Goal: Task Accomplishment & Management: Use online tool/utility

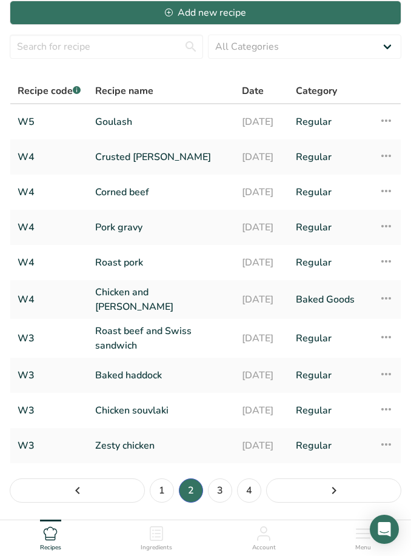
click at [207, 502] on li "3" at bounding box center [219, 490] width 29 height 29
click at [228, 497] on link "3" at bounding box center [220, 490] width 24 height 24
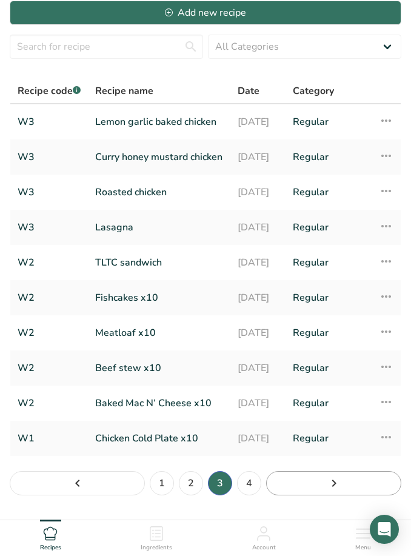
click at [266, 489] on link "Page 4." at bounding box center [333, 483] width 135 height 24
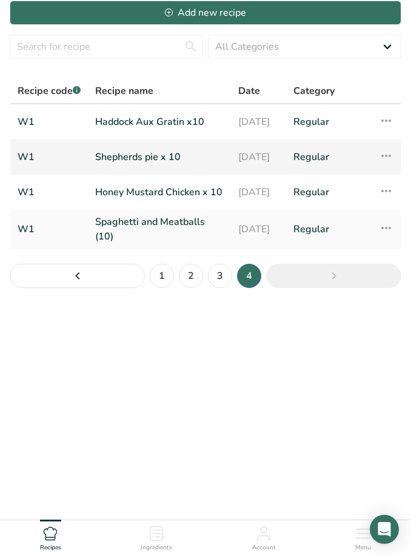
click at [120, 151] on link "Shepherds pie x 10" at bounding box center [159, 156] width 128 height 25
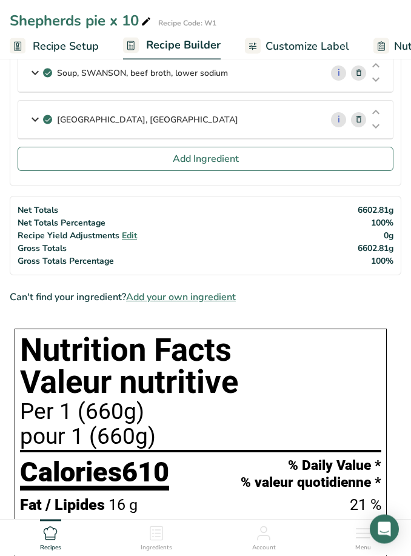
scroll to position [750, 0]
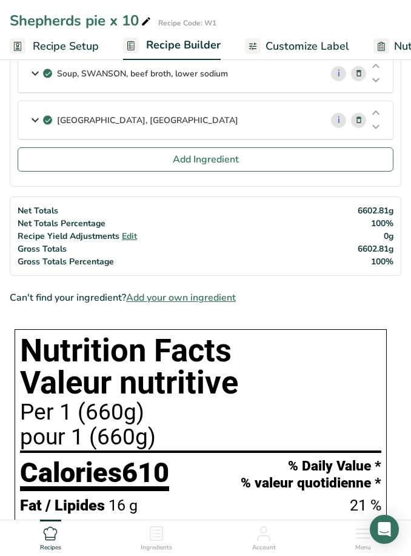
click at [156, 538] on icon at bounding box center [156, 533] width 15 height 15
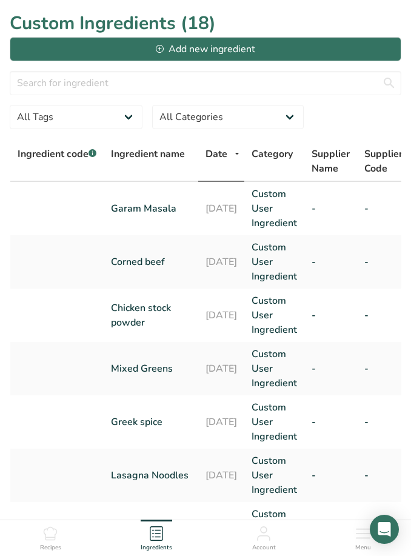
click at [47, 537] on icon at bounding box center [50, 533] width 13 height 13
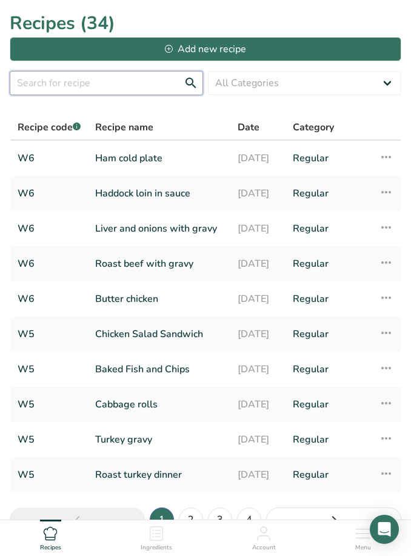
click at [38, 81] on input "text" at bounding box center [106, 83] width 193 height 24
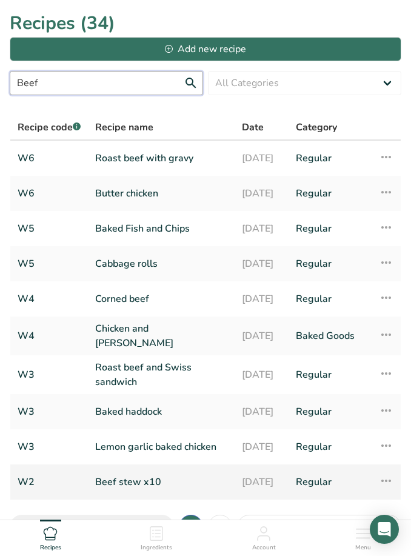
type input "Beef"
click at [121, 483] on link "Beef stew x10" at bounding box center [161, 481] width 132 height 25
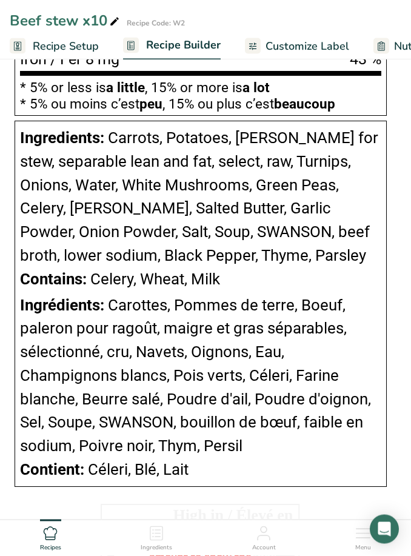
scroll to position [1598, 0]
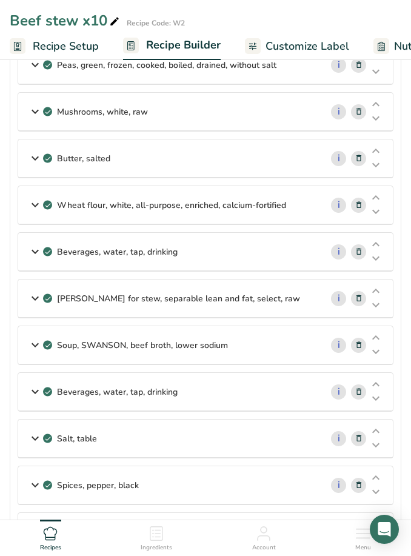
scroll to position [333, 0]
click at [165, 528] on div "Ingredients" at bounding box center [157, 535] width 32 height 33
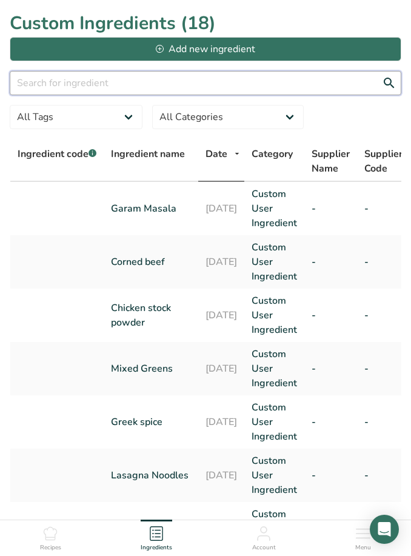
click at [58, 90] on input "text" at bounding box center [205, 83] width 391 height 24
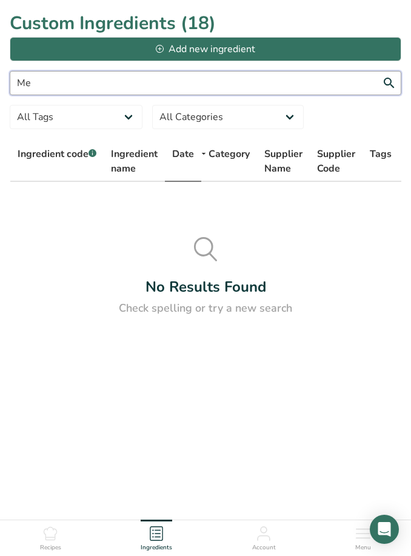
type input "M"
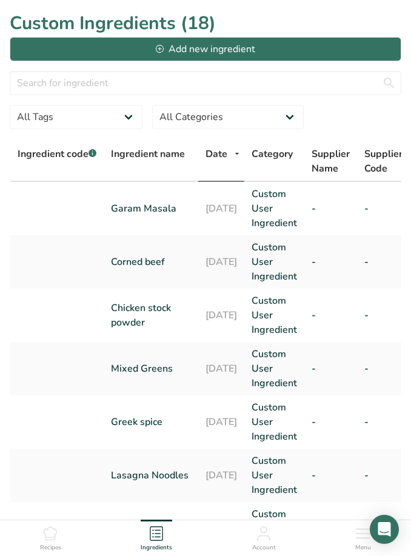
click at [55, 544] on span "Recipes" at bounding box center [50, 547] width 21 height 9
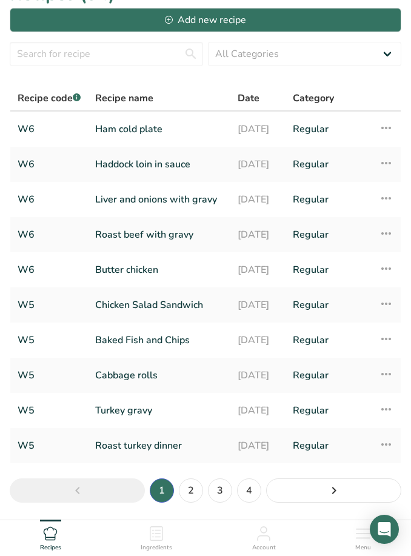
scroll to position [28, 0]
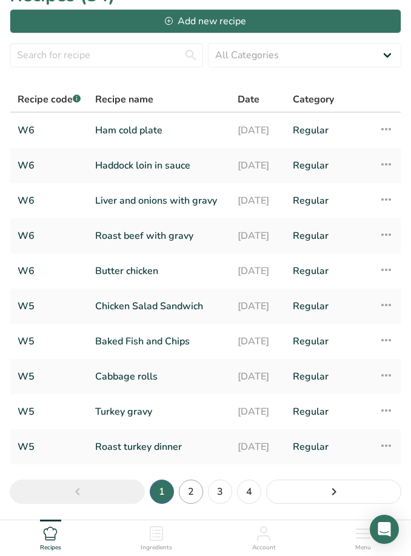
click at [196, 497] on link "2" at bounding box center [191, 491] width 24 height 24
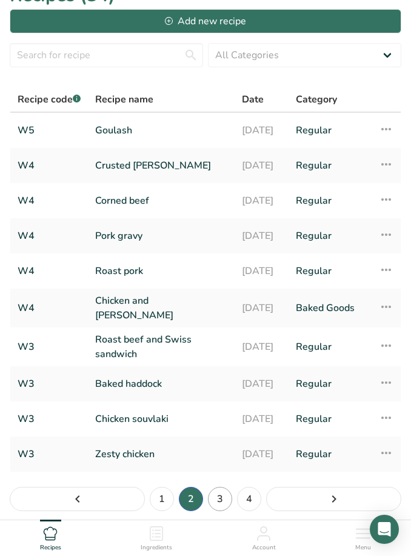
click at [215, 506] on link "3" at bounding box center [220, 499] width 24 height 24
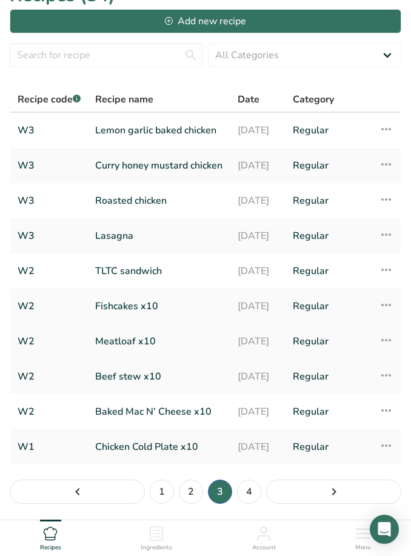
click at [110, 353] on link "Meatloaf x10" at bounding box center [159, 340] width 128 height 25
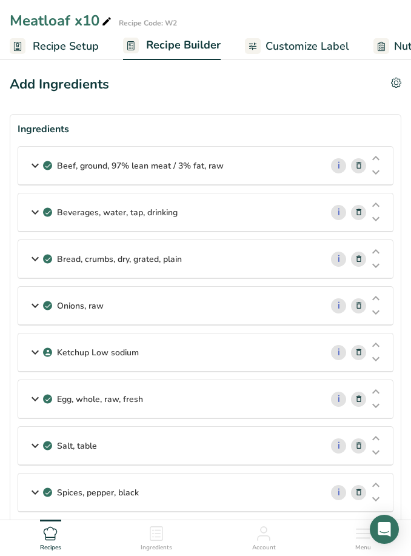
click at [162, 545] on span "Ingredients" at bounding box center [157, 547] width 32 height 9
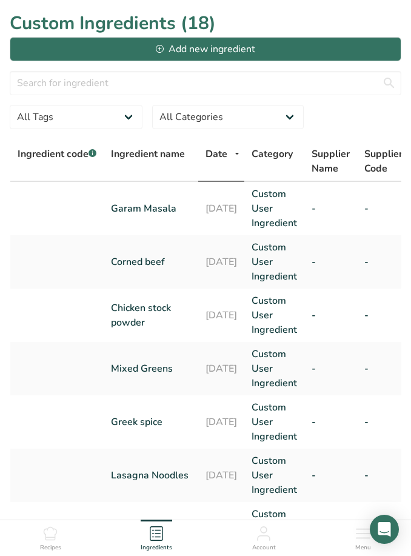
click at [52, 532] on icon at bounding box center [50, 533] width 15 height 15
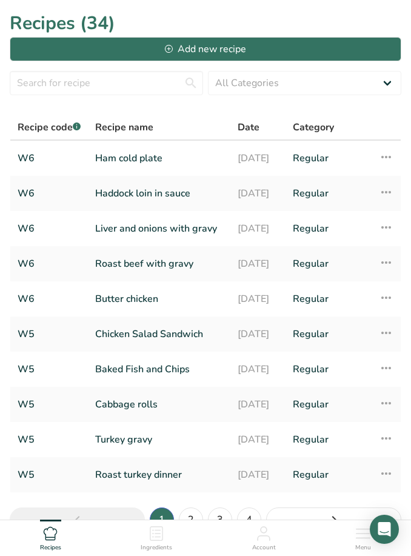
scroll to position [36, 0]
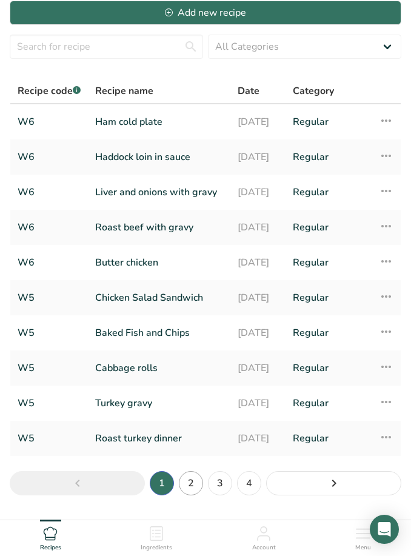
click at [193, 485] on link "2" at bounding box center [191, 483] width 24 height 24
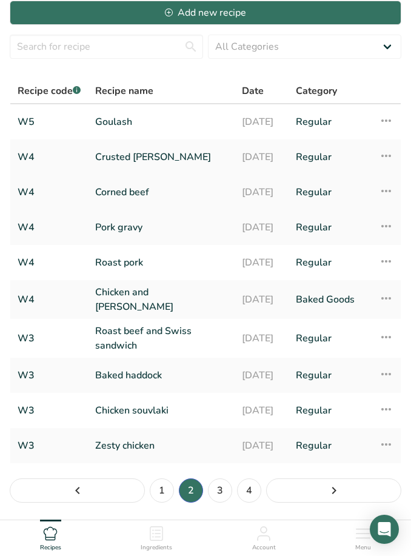
click at [107, 185] on link "Corned beef" at bounding box center [161, 191] width 132 height 25
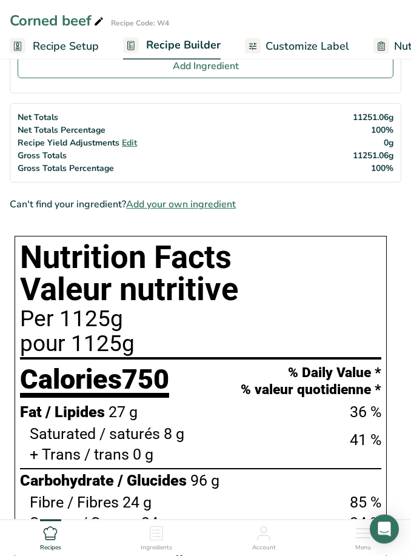
scroll to position [315, 0]
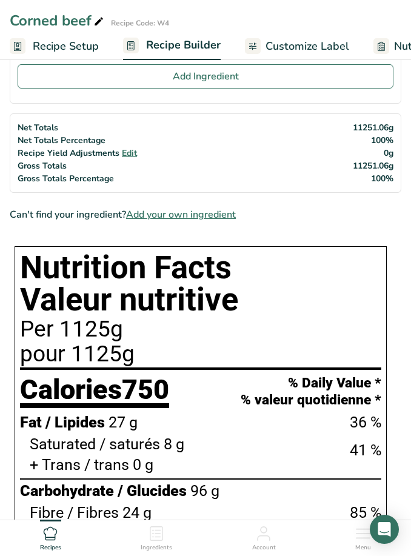
click at [163, 535] on icon at bounding box center [156, 533] width 13 height 15
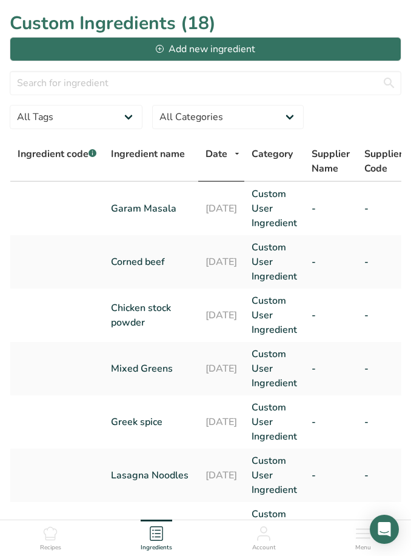
click at [56, 537] on icon at bounding box center [50, 533] width 13 height 13
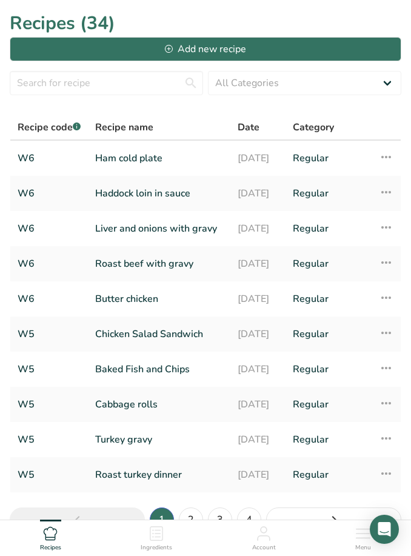
scroll to position [36, 0]
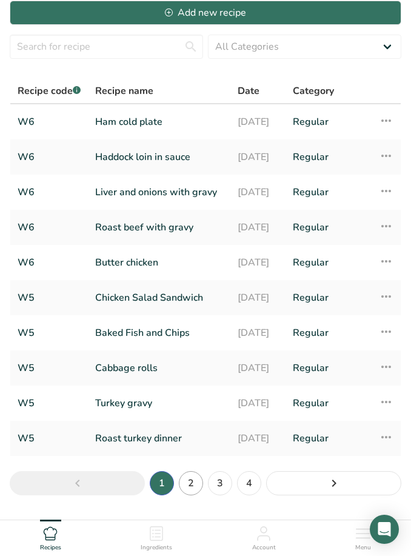
click at [194, 491] on link "2" at bounding box center [191, 483] width 24 height 24
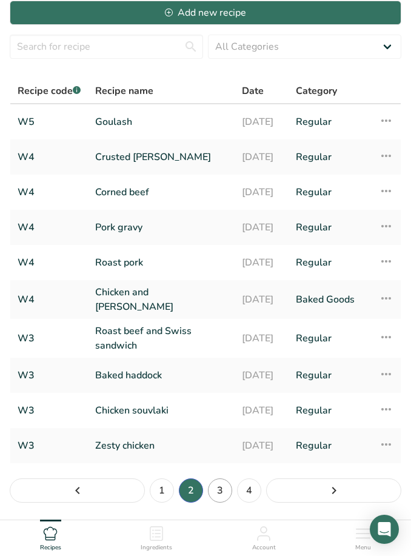
click at [224, 494] on link "3" at bounding box center [220, 490] width 24 height 24
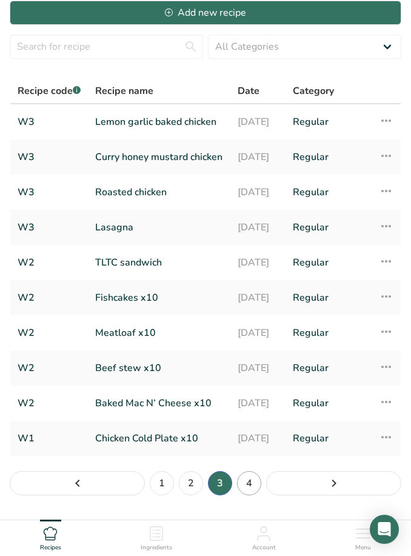
click at [245, 486] on link "4" at bounding box center [249, 483] width 24 height 24
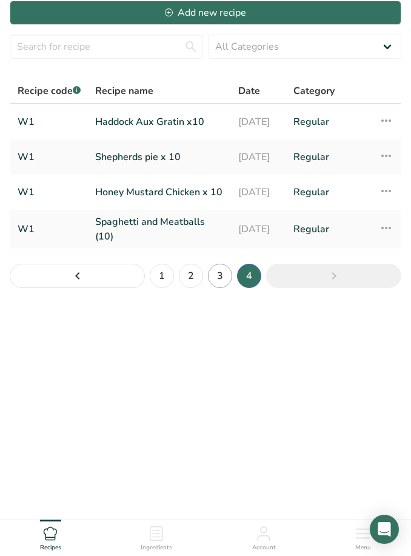
click at [224, 287] on link "3" at bounding box center [220, 276] width 24 height 24
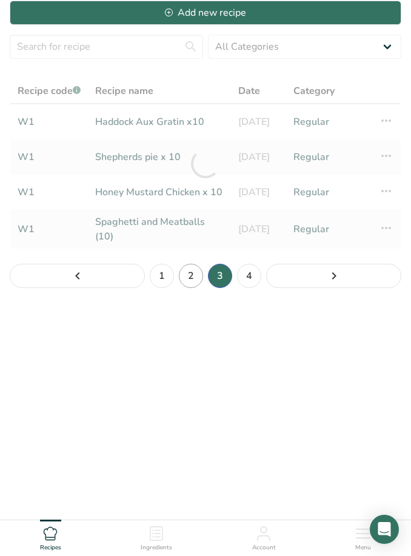
click at [190, 276] on link "2" at bounding box center [191, 276] width 24 height 24
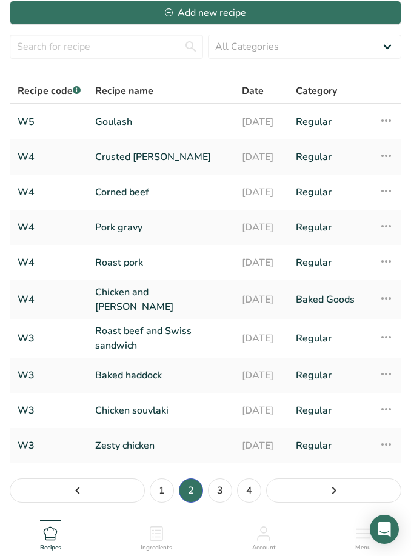
click at [180, 493] on li "2" at bounding box center [190, 490] width 29 height 29
click at [182, 489] on li "2" at bounding box center [190, 490] width 29 height 29
click at [165, 487] on link "1" at bounding box center [162, 490] width 24 height 24
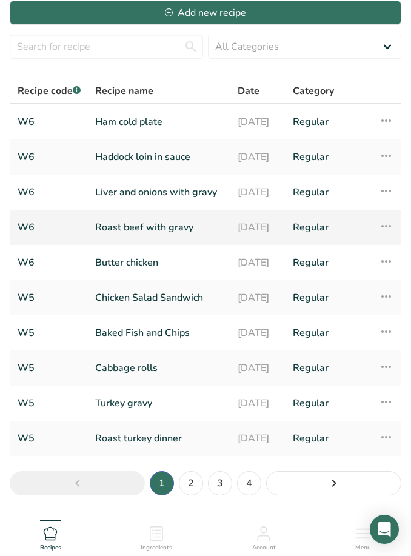
click at [98, 228] on link "Roast beef with gravy" at bounding box center [159, 226] width 128 height 25
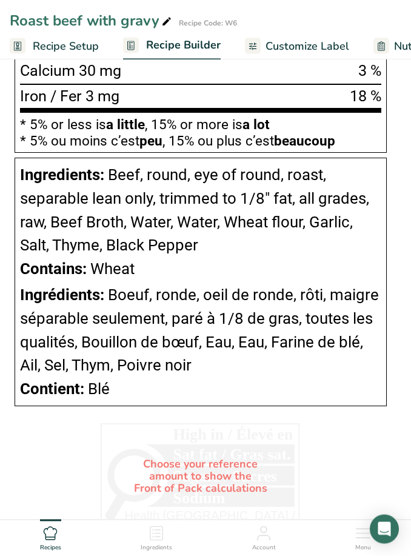
scroll to position [1097, 0]
click at [159, 540] on icon at bounding box center [156, 533] width 15 height 15
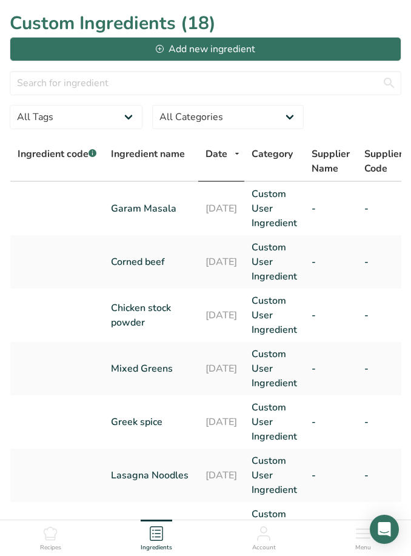
click at [61, 552] on div "Recipes" at bounding box center [50, 535] width 21 height 33
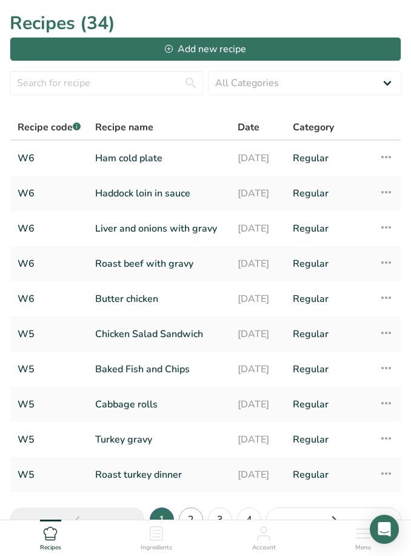
click at [191, 527] on link "2" at bounding box center [191, 519] width 24 height 24
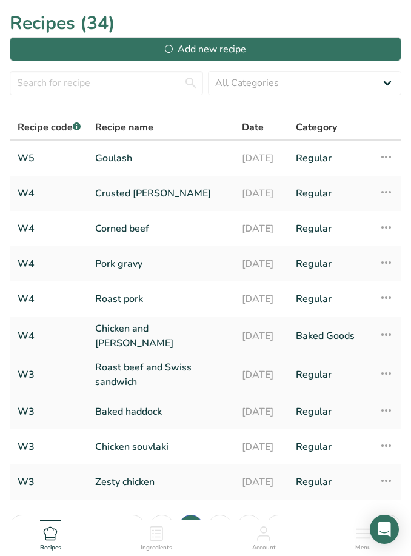
click at [119, 369] on link "Roast beef and Swiss sandwich" at bounding box center [161, 374] width 132 height 29
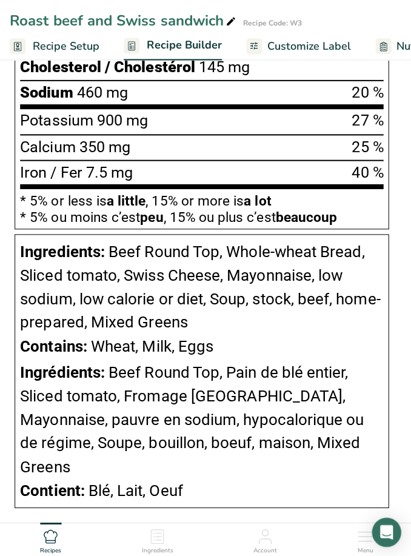
scroll to position [929, 0]
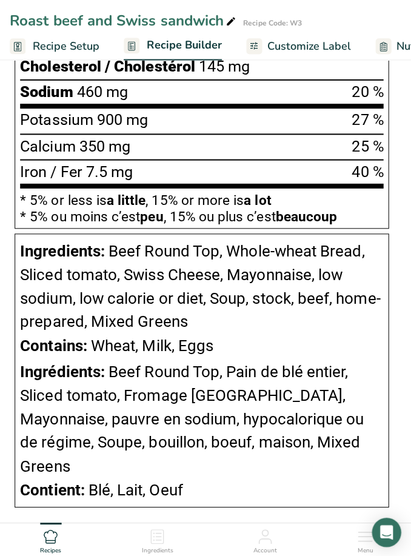
click at [161, 552] on div "Ingredients" at bounding box center [157, 535] width 32 height 33
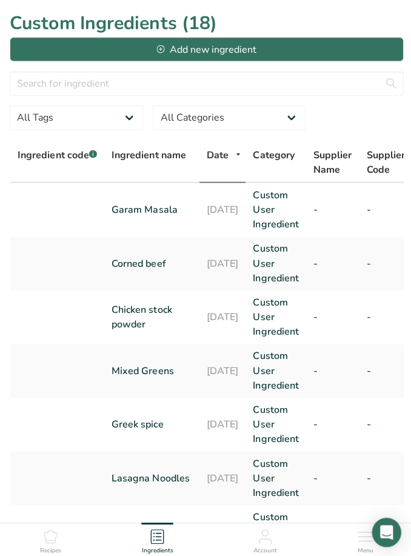
click at [56, 540] on icon at bounding box center [50, 533] width 13 height 13
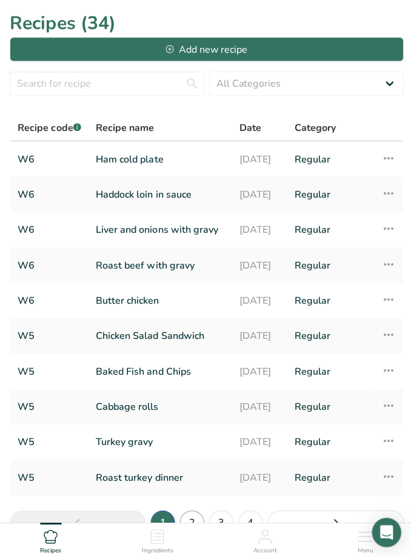
click at [187, 527] on link "2" at bounding box center [191, 519] width 24 height 24
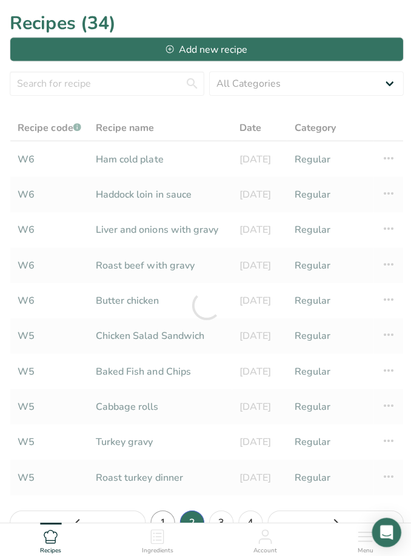
click at [163, 528] on link "1" at bounding box center [162, 519] width 24 height 24
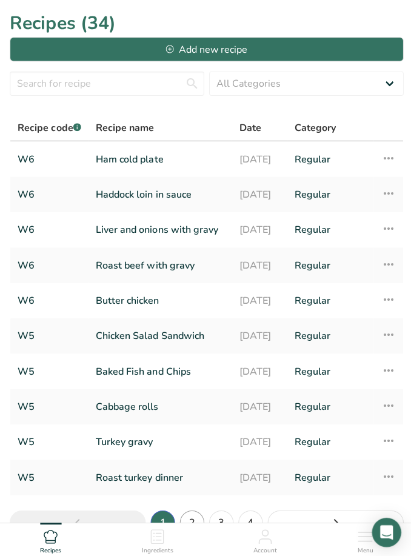
click at [194, 528] on link "2" at bounding box center [191, 519] width 24 height 24
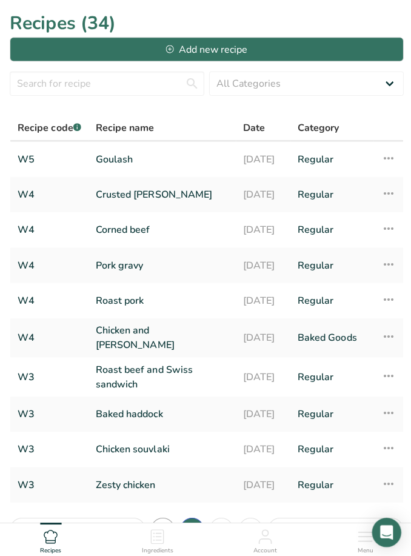
click at [154, 525] on link "1" at bounding box center [162, 526] width 24 height 24
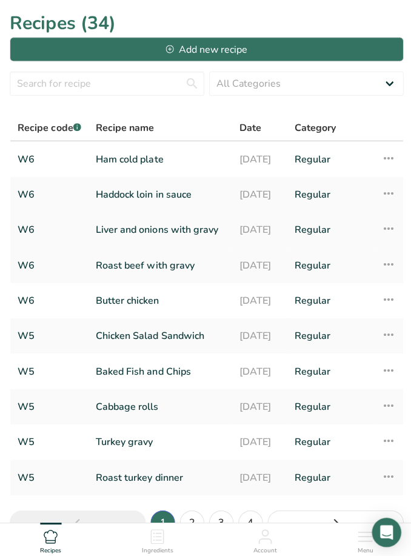
click at [118, 230] on link "Liver and onions with gravy" at bounding box center [159, 228] width 128 height 25
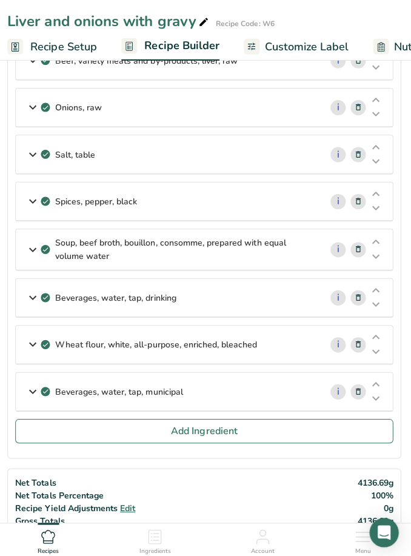
scroll to position [72, 0]
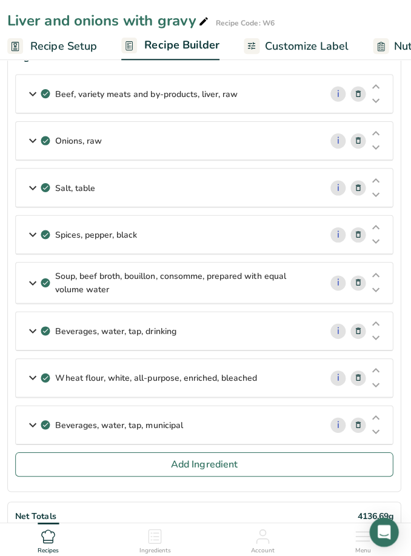
click at [65, 34] on link "Recipe Setup" at bounding box center [54, 46] width 89 height 27
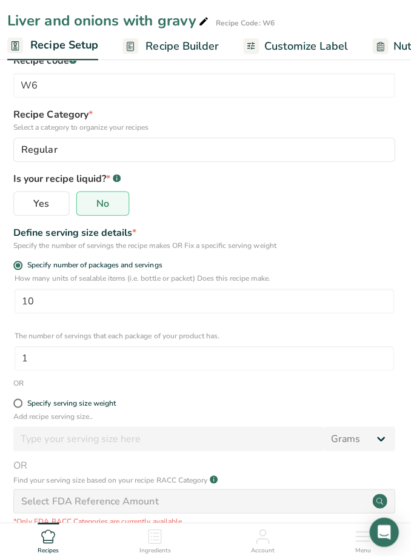
click at [155, 539] on icon at bounding box center [156, 533] width 15 height 15
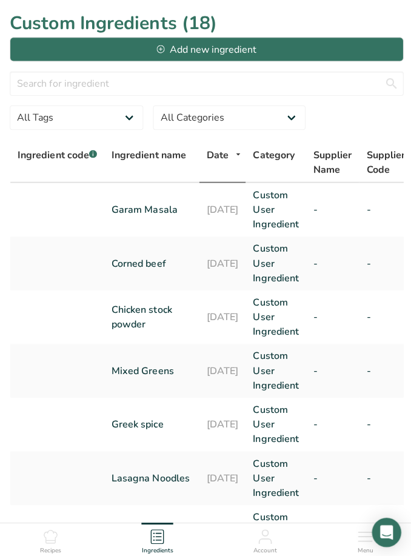
click at [49, 535] on icon at bounding box center [50, 533] width 15 height 15
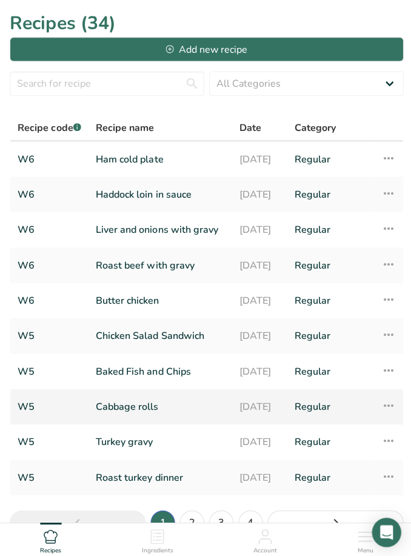
click at [127, 403] on link "Cabbage rolls" at bounding box center [159, 403] width 128 height 25
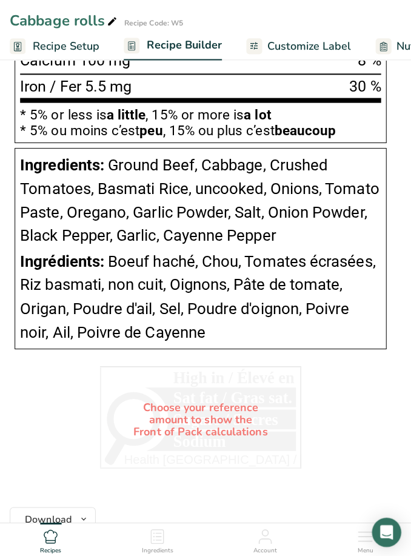
scroll to position [1292, 0]
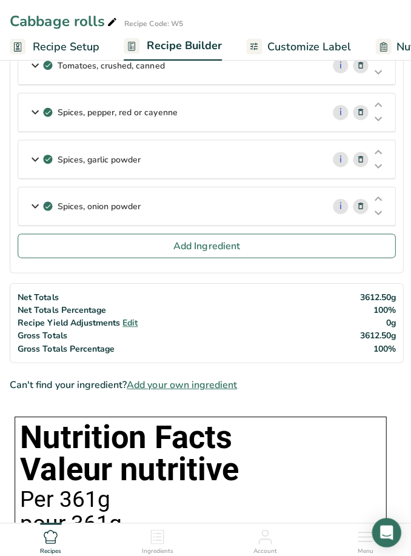
click at [144, 533] on div "Ingredients" at bounding box center [157, 535] width 32 height 33
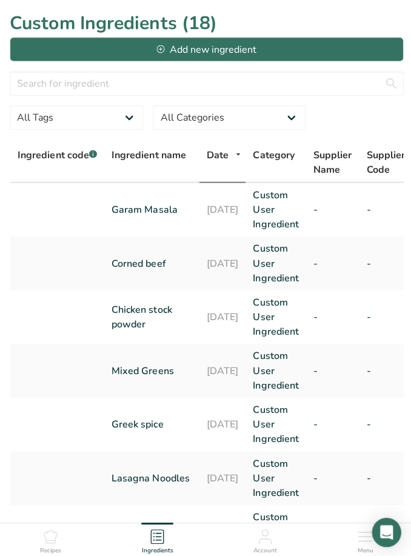
click at [47, 540] on div "Recipes" at bounding box center [50, 535] width 21 height 33
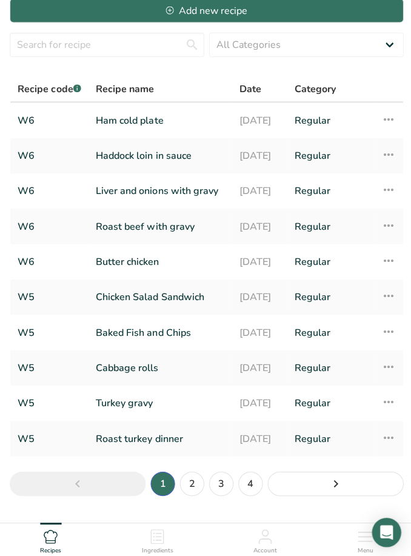
scroll to position [39, 0]
click at [251, 490] on link "4" at bounding box center [249, 480] width 24 height 24
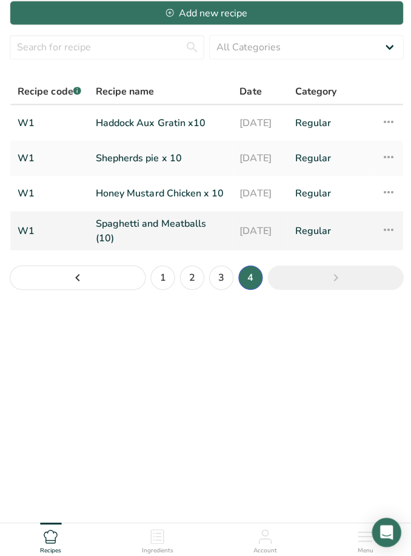
click at [130, 219] on link "Spaghetti and Meatballs (10)" at bounding box center [159, 228] width 128 height 29
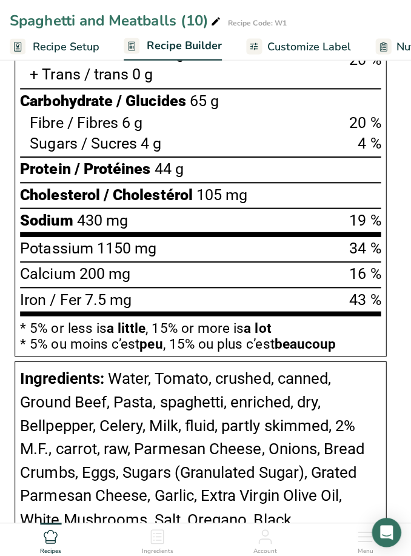
scroll to position [1525, 0]
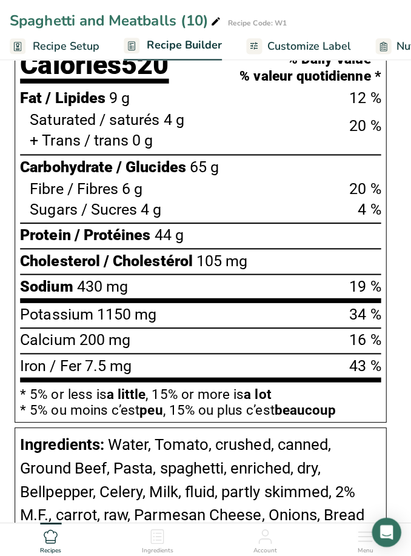
click at [161, 529] on icon at bounding box center [156, 533] width 15 height 15
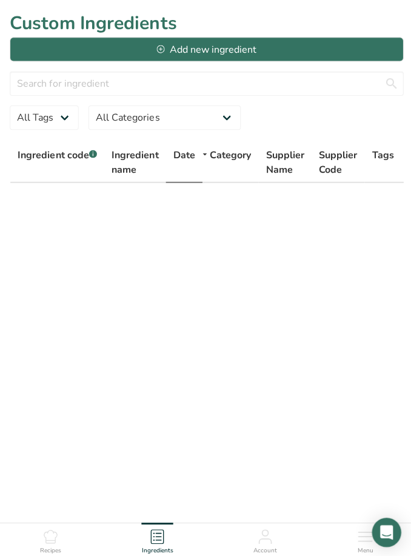
click at [56, 540] on div "Recipes" at bounding box center [50, 535] width 21 height 33
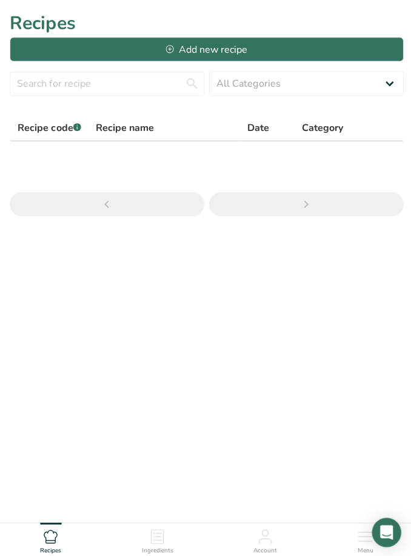
click at [158, 540] on div "Ingredients" at bounding box center [157, 535] width 32 height 33
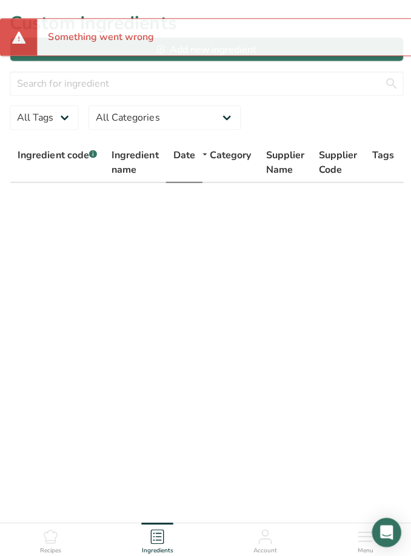
click at [56, 537] on icon at bounding box center [50, 533] width 13 height 13
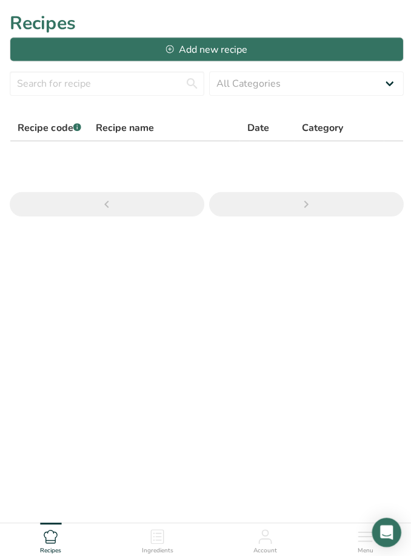
click at [159, 544] on span "Ingredients" at bounding box center [157, 547] width 32 height 9
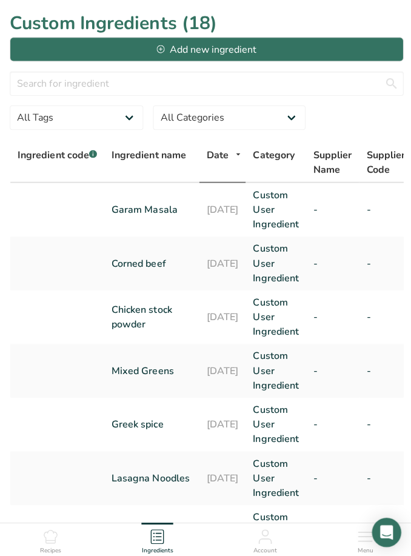
click at [46, 542] on div "Recipes" at bounding box center [50, 535] width 21 height 33
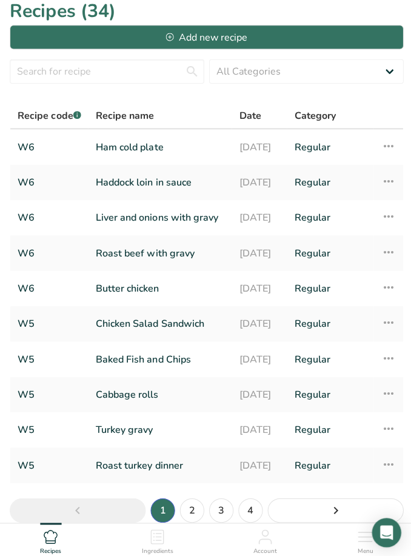
scroll to position [12, 0]
click at [196, 513] on link "2" at bounding box center [191, 507] width 24 height 24
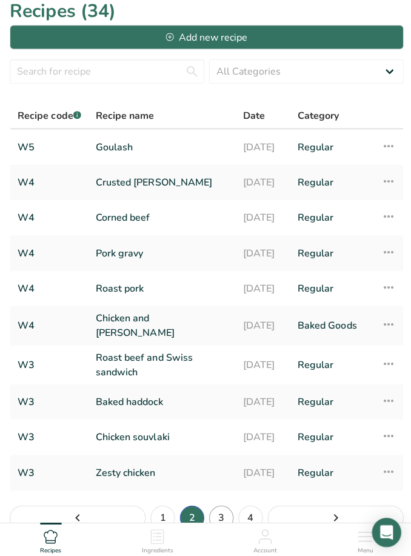
click at [224, 524] on link "3" at bounding box center [220, 514] width 24 height 24
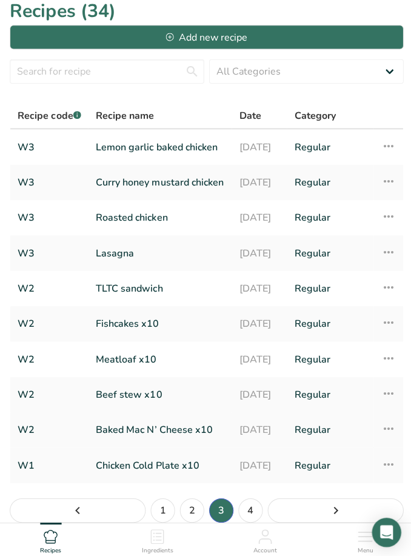
click at [125, 436] on link "Baked Mac N’ Cheese x10" at bounding box center [159, 426] width 128 height 25
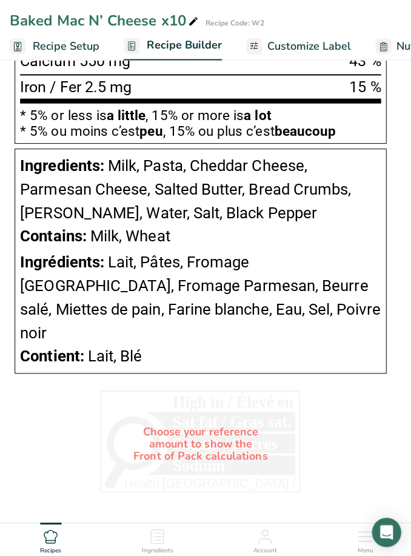
scroll to position [1196, 0]
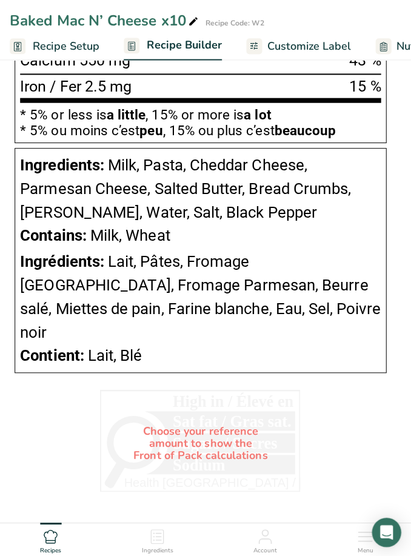
click at [155, 552] on span "Ingredients" at bounding box center [157, 547] width 32 height 9
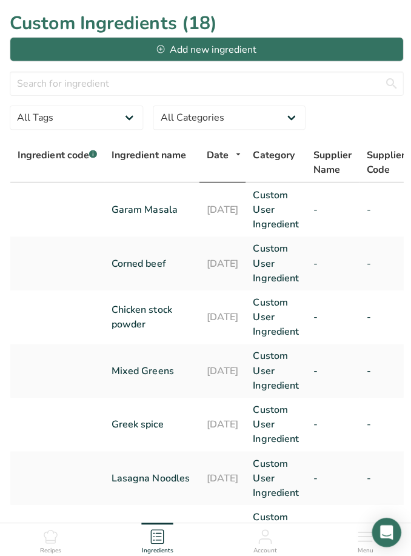
click at [53, 552] on span "Recipes" at bounding box center [50, 547] width 21 height 9
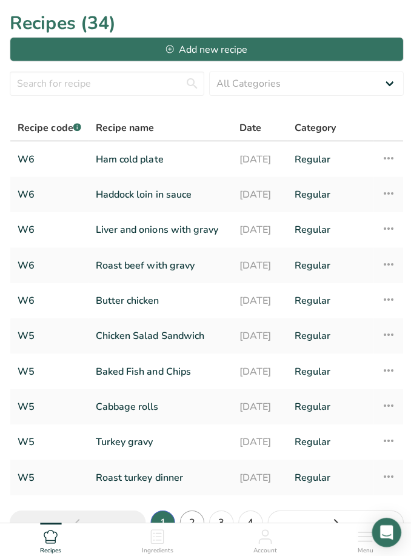
click at [191, 523] on link "2" at bounding box center [191, 519] width 24 height 24
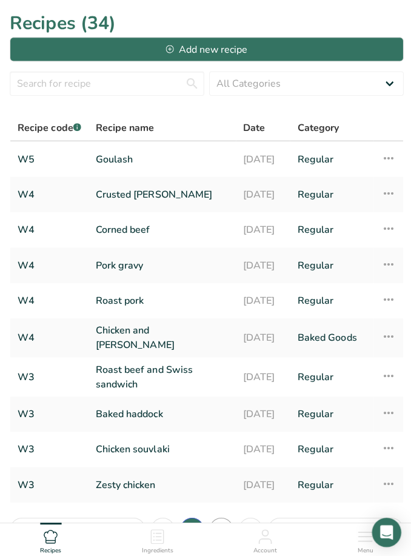
click at [222, 525] on link "3" at bounding box center [220, 526] width 24 height 24
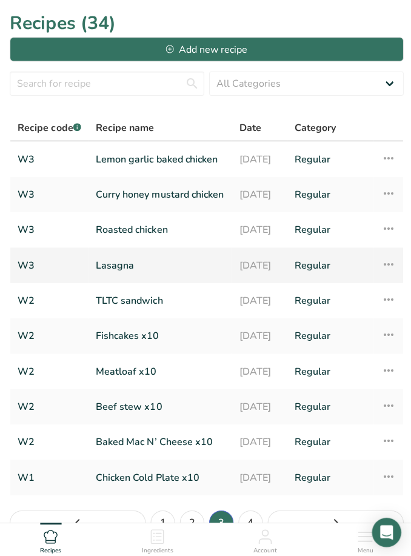
click at [119, 267] on link "Lasagna" at bounding box center [159, 263] width 128 height 25
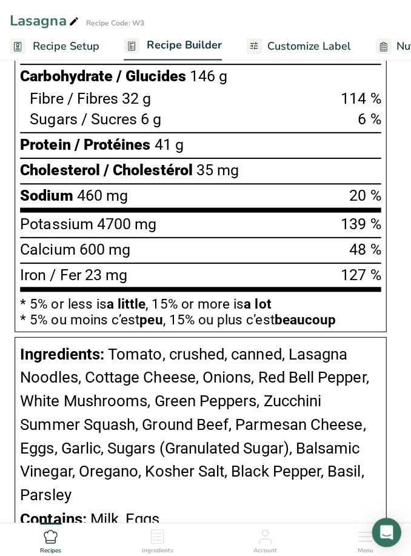
scroll to position [1265, 0]
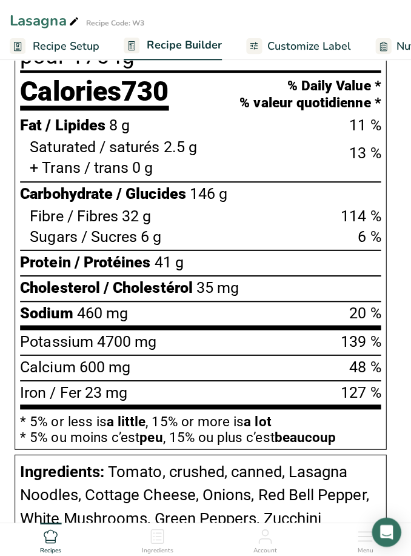
click at [157, 534] on icon at bounding box center [156, 533] width 15 height 15
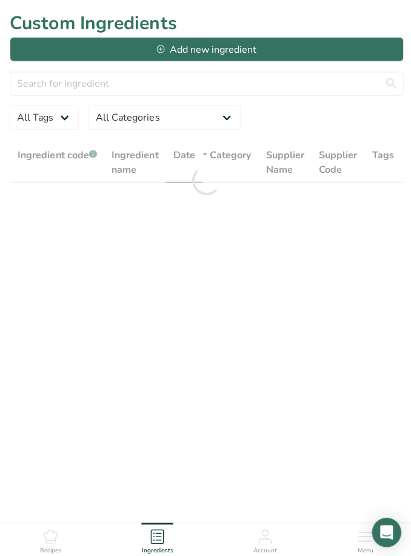
click at [57, 540] on div "Recipes" at bounding box center [50, 535] width 21 height 33
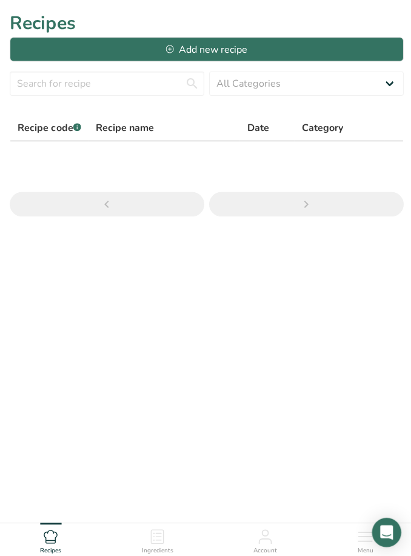
click at [155, 534] on icon at bounding box center [156, 533] width 15 height 15
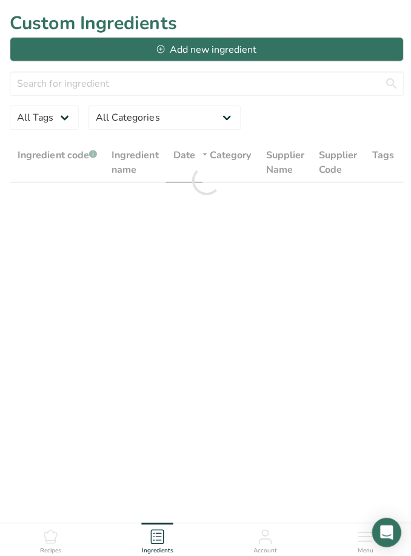
click at [49, 533] on icon at bounding box center [50, 533] width 15 height 15
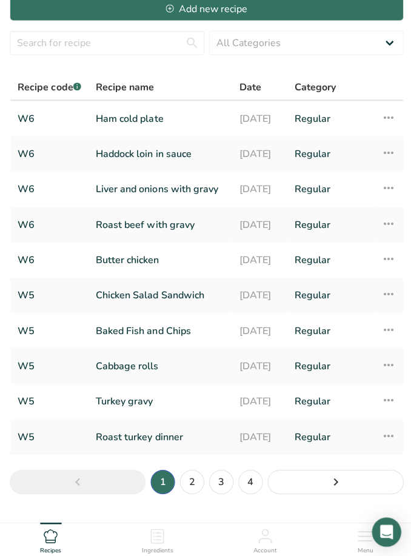
scroll to position [40, 0]
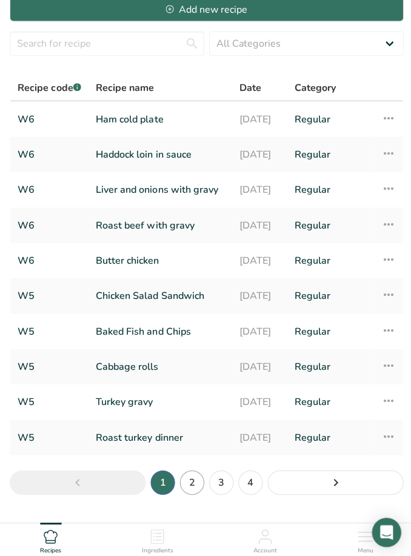
click at [190, 488] on link "2" at bounding box center [191, 479] width 24 height 24
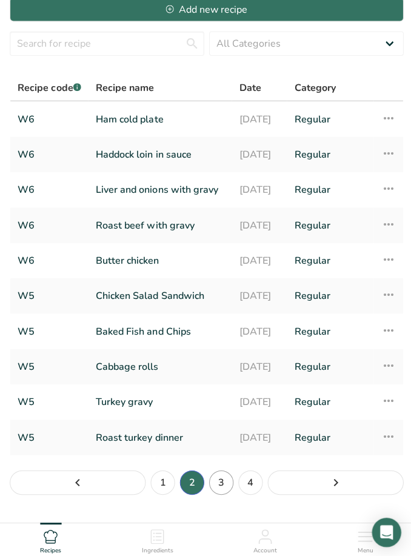
click at [221, 485] on link "3" at bounding box center [220, 479] width 24 height 24
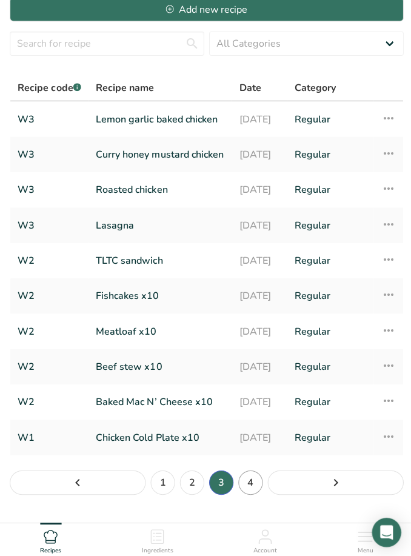
click at [247, 491] on link "4" at bounding box center [249, 479] width 24 height 24
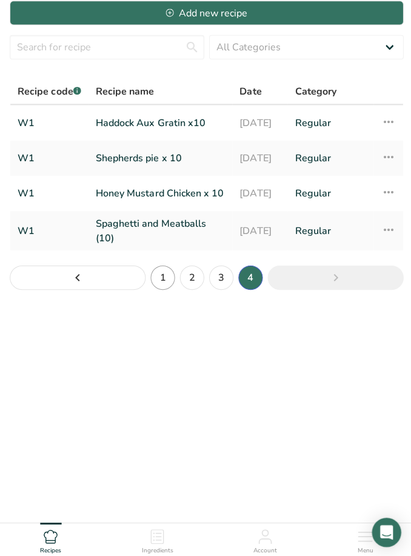
click at [167, 265] on link "1" at bounding box center [162, 276] width 24 height 24
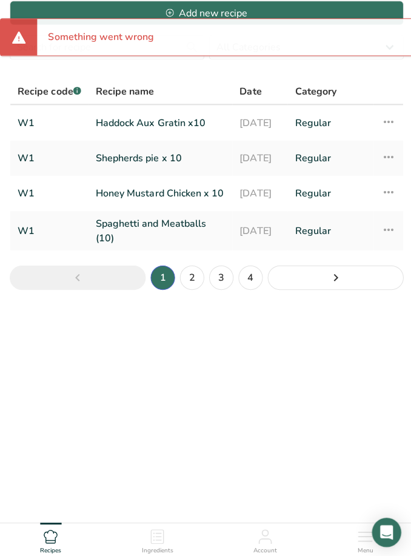
click at [165, 271] on li "1" at bounding box center [161, 275] width 29 height 29
click at [194, 275] on link "2" at bounding box center [191, 276] width 24 height 24
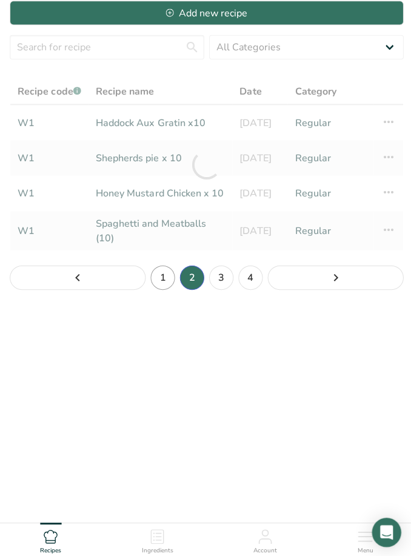
click at [164, 274] on link "1" at bounding box center [162, 276] width 24 height 24
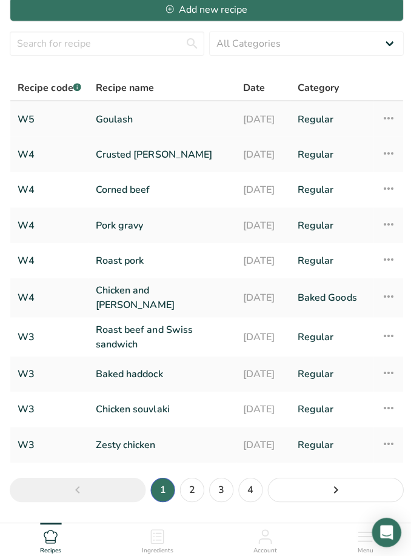
click at [109, 108] on link "Goulash" at bounding box center [161, 117] width 132 height 25
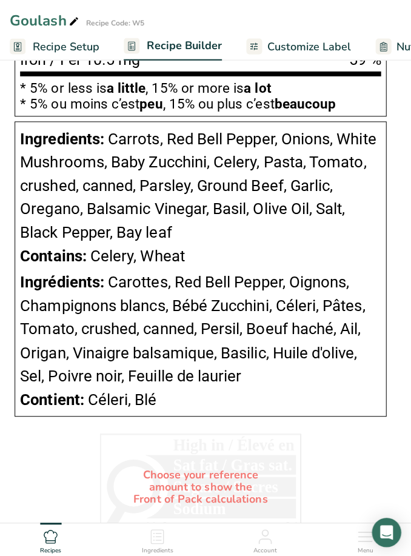
scroll to position [1549, 0]
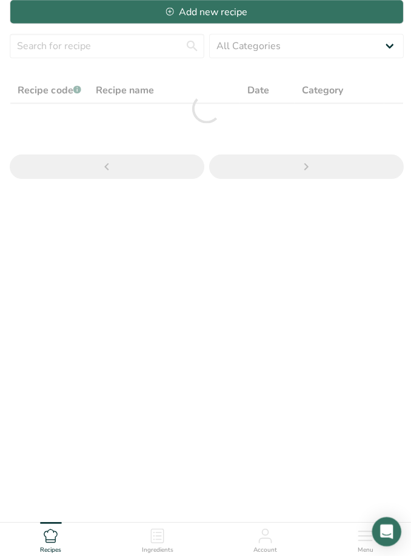
scroll to position [40, 0]
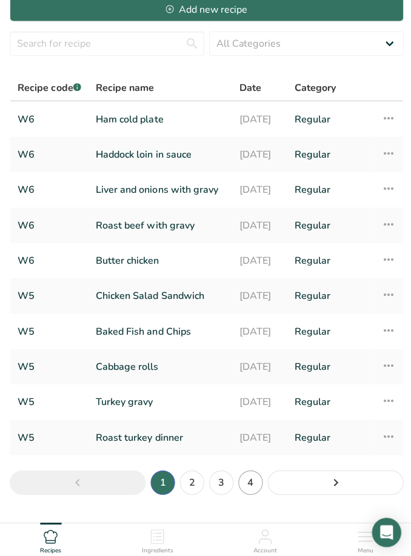
click at [249, 488] on link "4" at bounding box center [249, 479] width 24 height 24
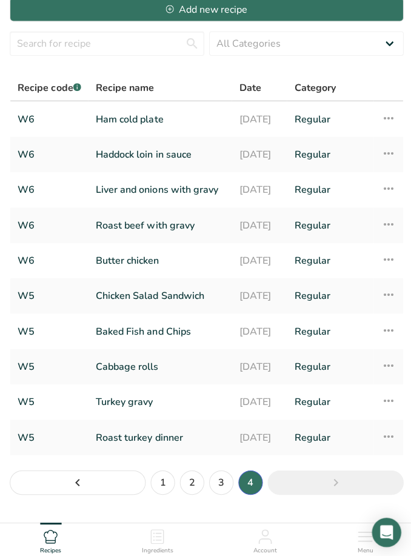
click at [251, 485] on li "4" at bounding box center [248, 479] width 29 height 29
click at [230, 481] on link "3" at bounding box center [220, 479] width 24 height 24
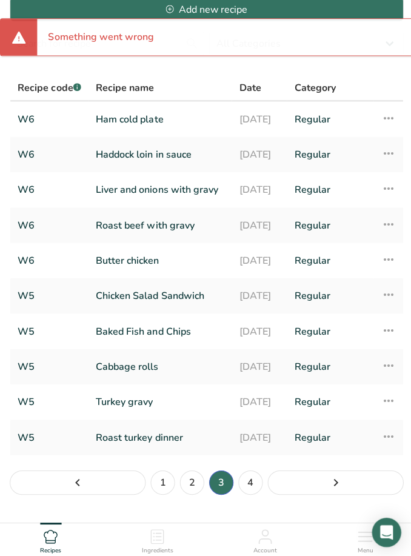
click at [222, 486] on li "3" at bounding box center [219, 479] width 29 height 29
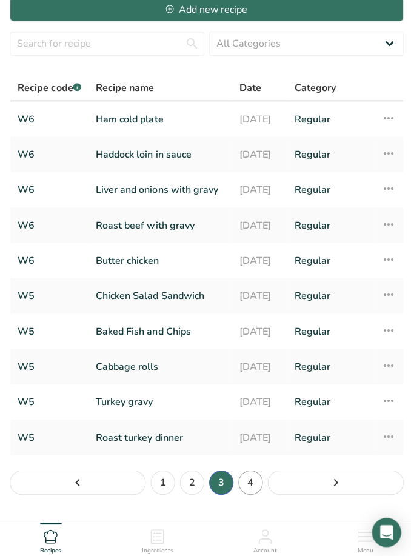
click at [245, 491] on link "4" at bounding box center [249, 479] width 24 height 24
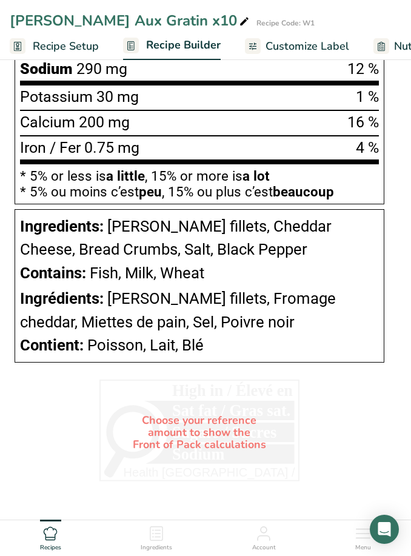
scroll to position [854, 0]
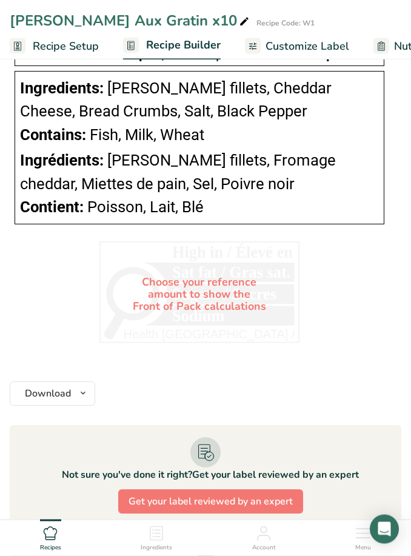
click at [159, 552] on span "Ingredients" at bounding box center [157, 547] width 32 height 9
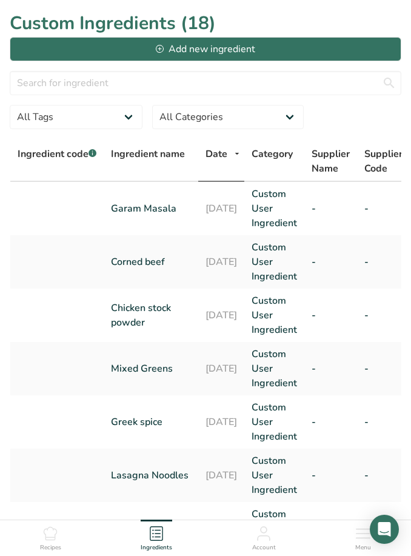
click at [44, 540] on icon at bounding box center [50, 533] width 15 height 15
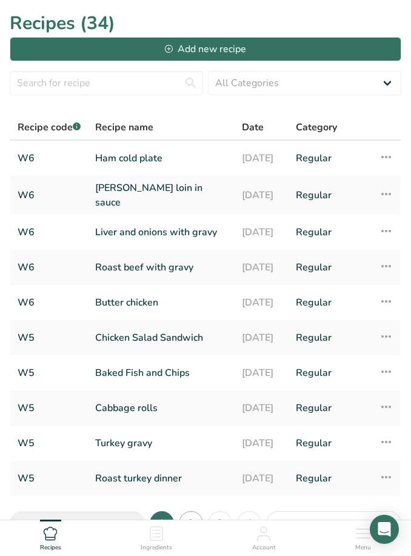
click at [191, 528] on link "2" at bounding box center [191, 523] width 24 height 24
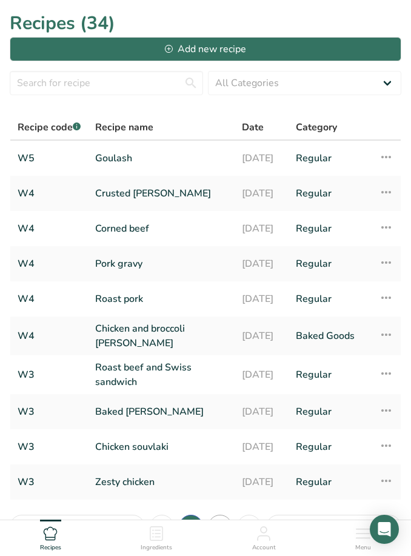
click at [223, 528] on link "3" at bounding box center [220, 526] width 24 height 24
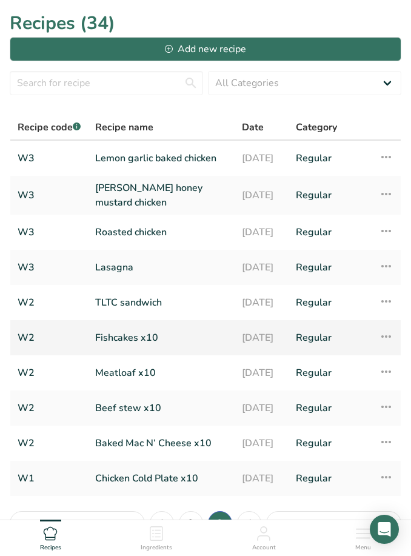
click at [118, 344] on link "Fishcakes x10" at bounding box center [161, 337] width 132 height 25
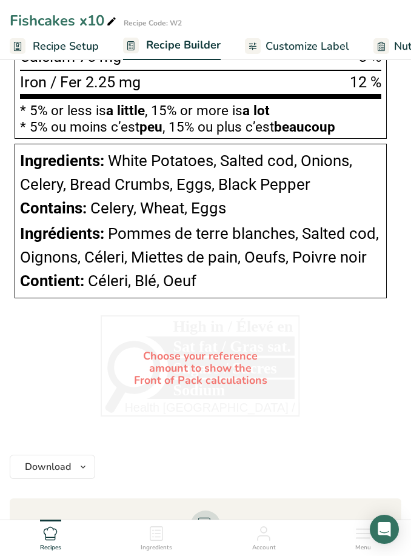
scroll to position [1005, 0]
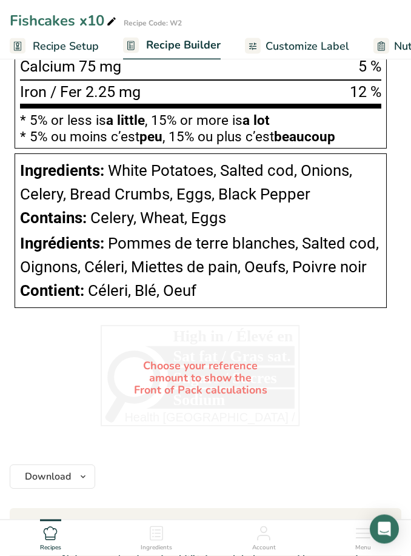
click at [153, 540] on icon at bounding box center [156, 533] width 15 height 15
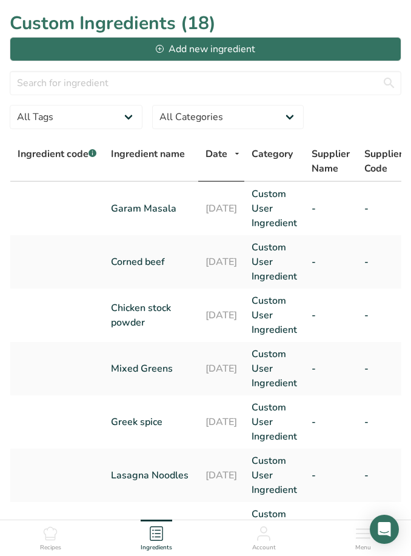
click at [55, 552] on span "Recipes" at bounding box center [50, 547] width 21 height 9
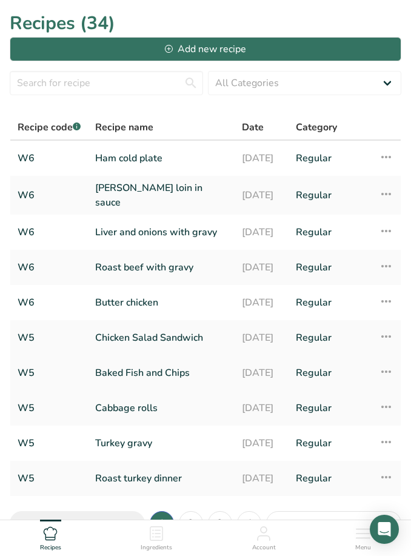
click at [105, 373] on link "Baked Fish and Chips" at bounding box center [161, 372] width 132 height 25
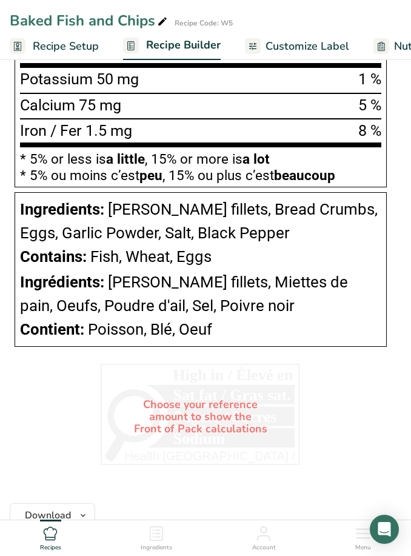
scroll to position [925, 0]
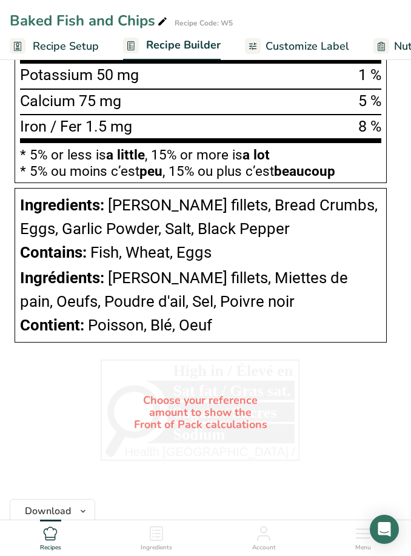
click at [170, 552] on div "Ingredients" at bounding box center [157, 535] width 32 height 33
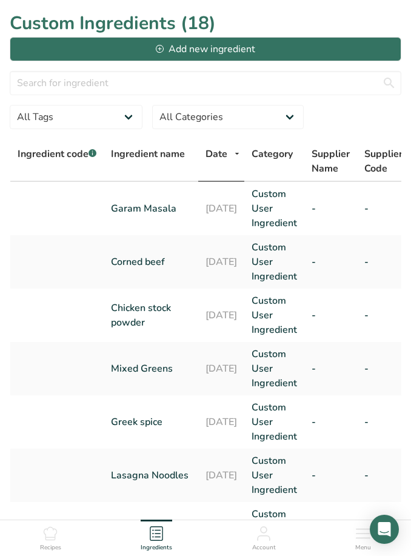
click at [47, 540] on icon at bounding box center [50, 533] width 13 height 13
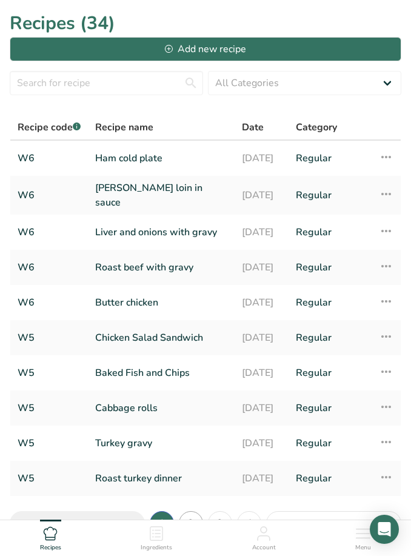
click at [191, 528] on link "2" at bounding box center [191, 523] width 24 height 24
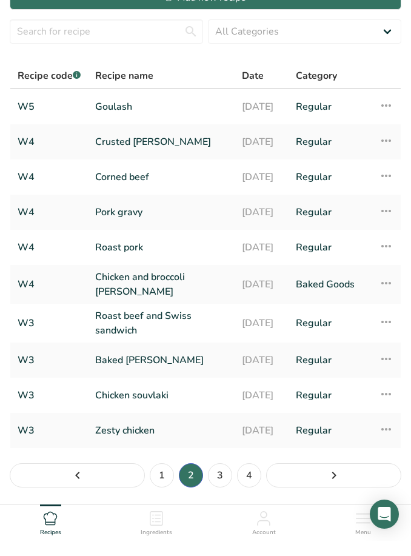
scroll to position [39, 0]
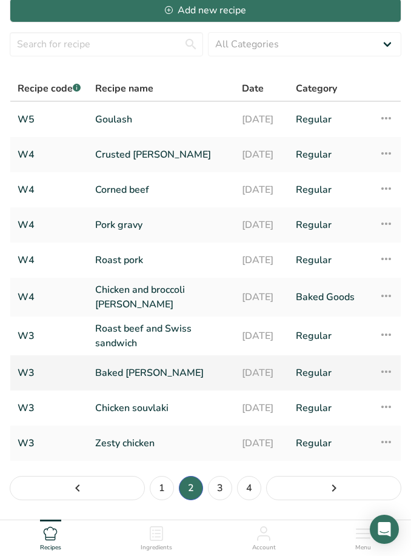
click at [110, 368] on link "Baked haddock" at bounding box center [161, 372] width 132 height 25
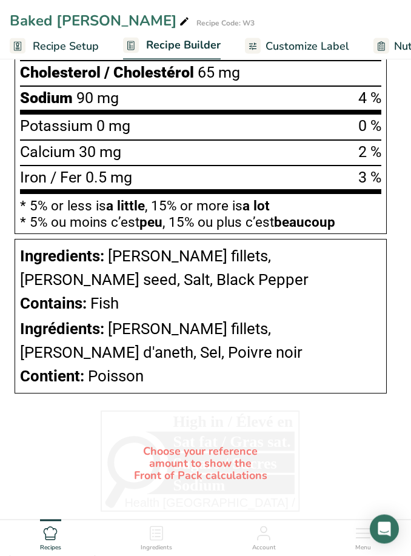
scroll to position [780, 0]
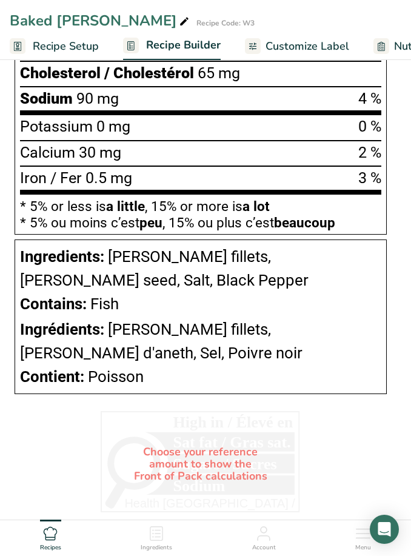
click at [161, 540] on icon at bounding box center [156, 533] width 15 height 15
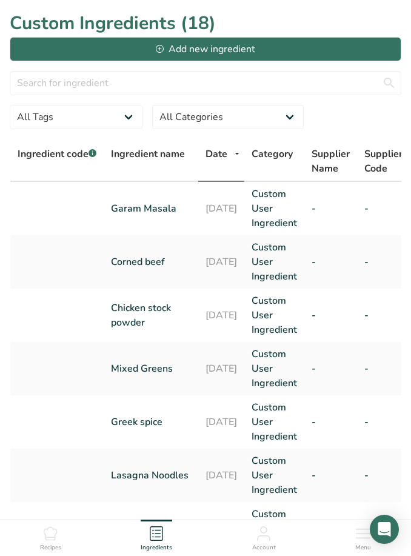
click at [60, 552] on div "Recipes" at bounding box center [50, 535] width 21 height 33
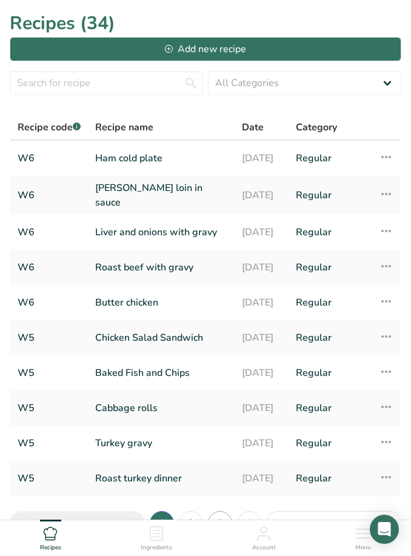
click at [226, 531] on link "3" at bounding box center [220, 523] width 24 height 24
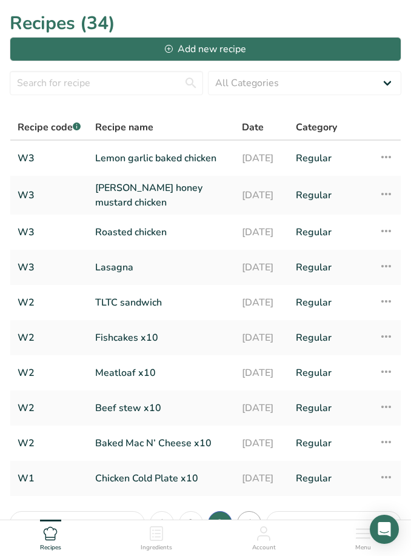
click at [253, 526] on link "4" at bounding box center [249, 523] width 24 height 24
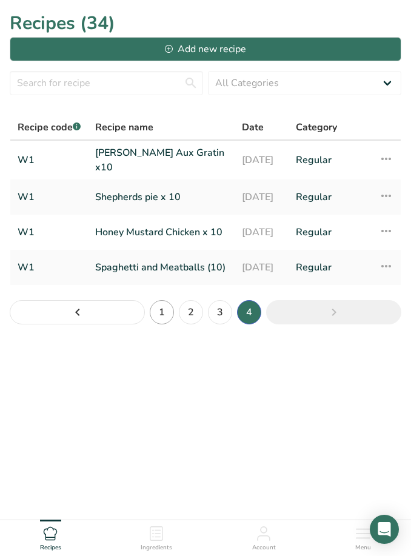
click at [165, 316] on link "1" at bounding box center [162, 312] width 24 height 24
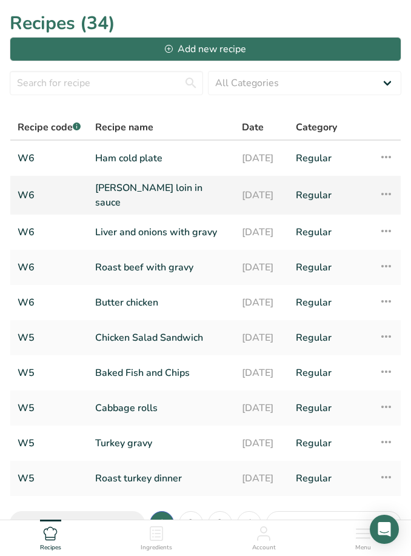
click at [120, 199] on link "Haddock loin in sauce" at bounding box center [161, 195] width 132 height 29
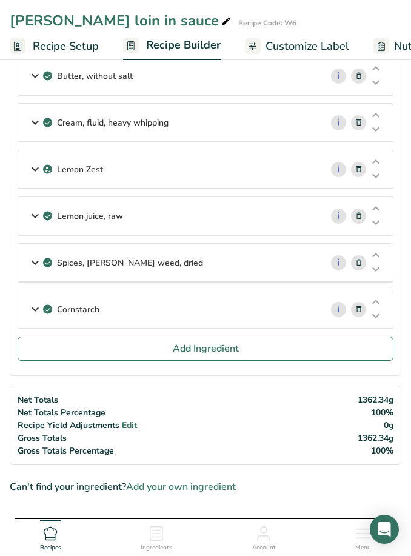
scroll to position [171, 0]
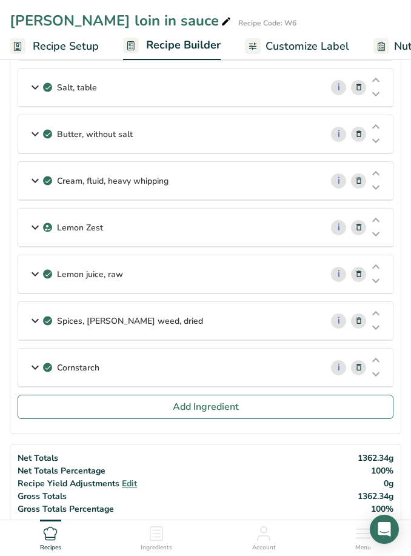
click at [158, 540] on div "Ingredients" at bounding box center [157, 535] width 32 height 33
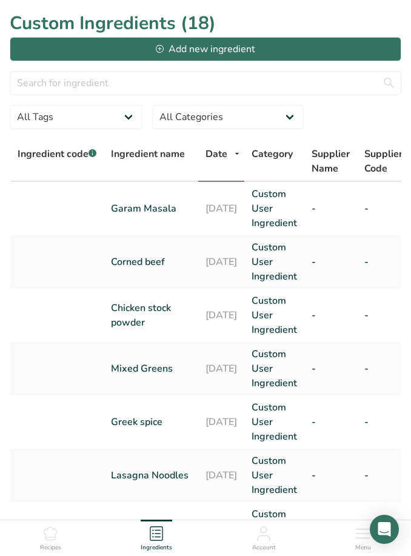
click at [47, 535] on icon at bounding box center [50, 533] width 13 height 13
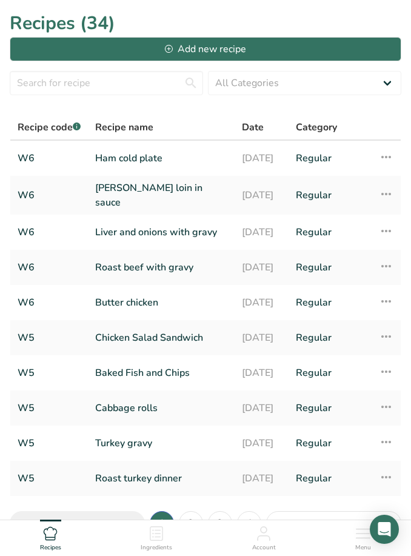
scroll to position [36, 0]
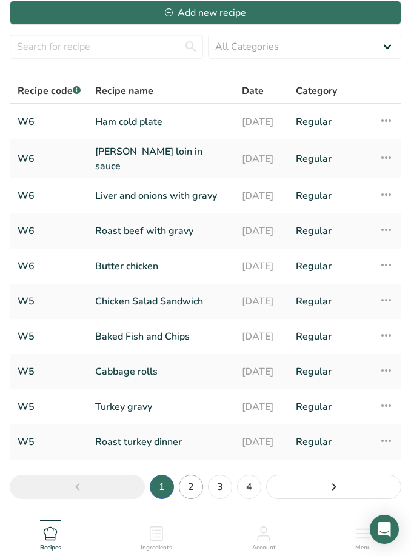
click at [192, 491] on link "2" at bounding box center [191, 486] width 24 height 24
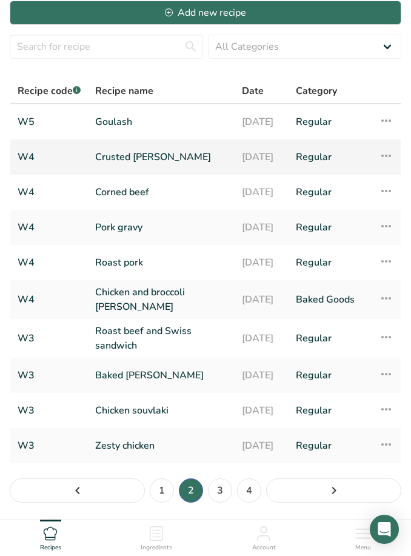
click at [104, 158] on link "Crusted [PERSON_NAME]" at bounding box center [161, 156] width 132 height 25
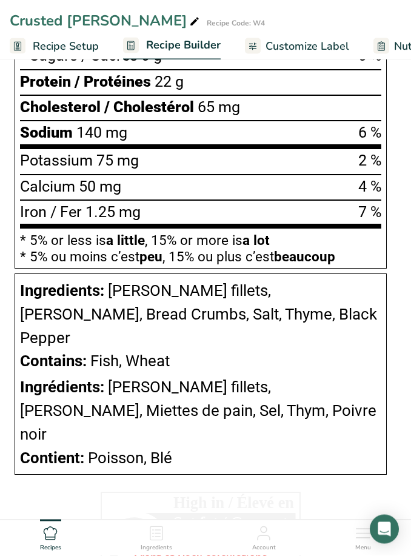
scroll to position [839, 0]
